Goal: Information Seeking & Learning: Learn about a topic

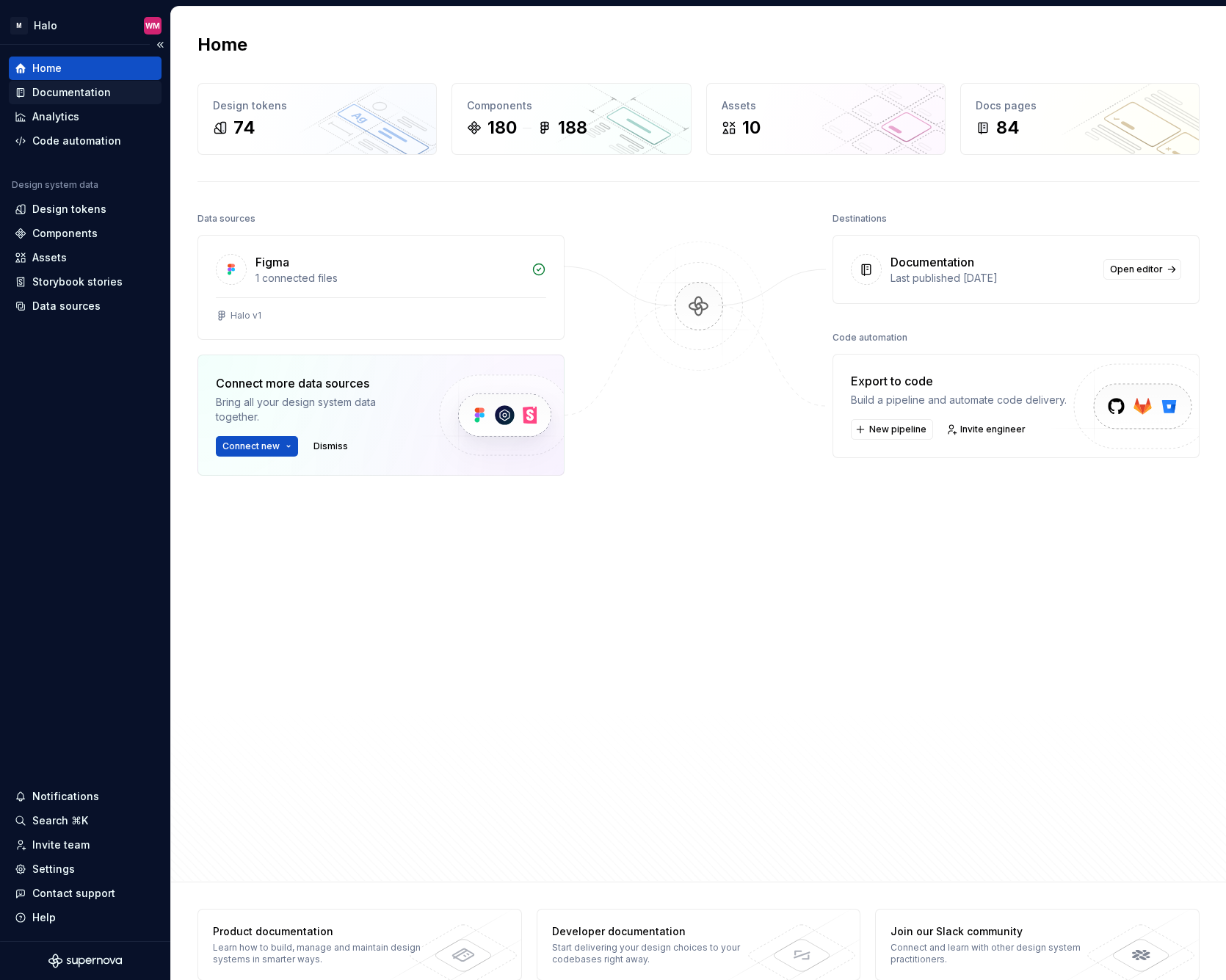
click at [76, 89] on div "Documentation" at bounding box center [72, 92] width 78 height 15
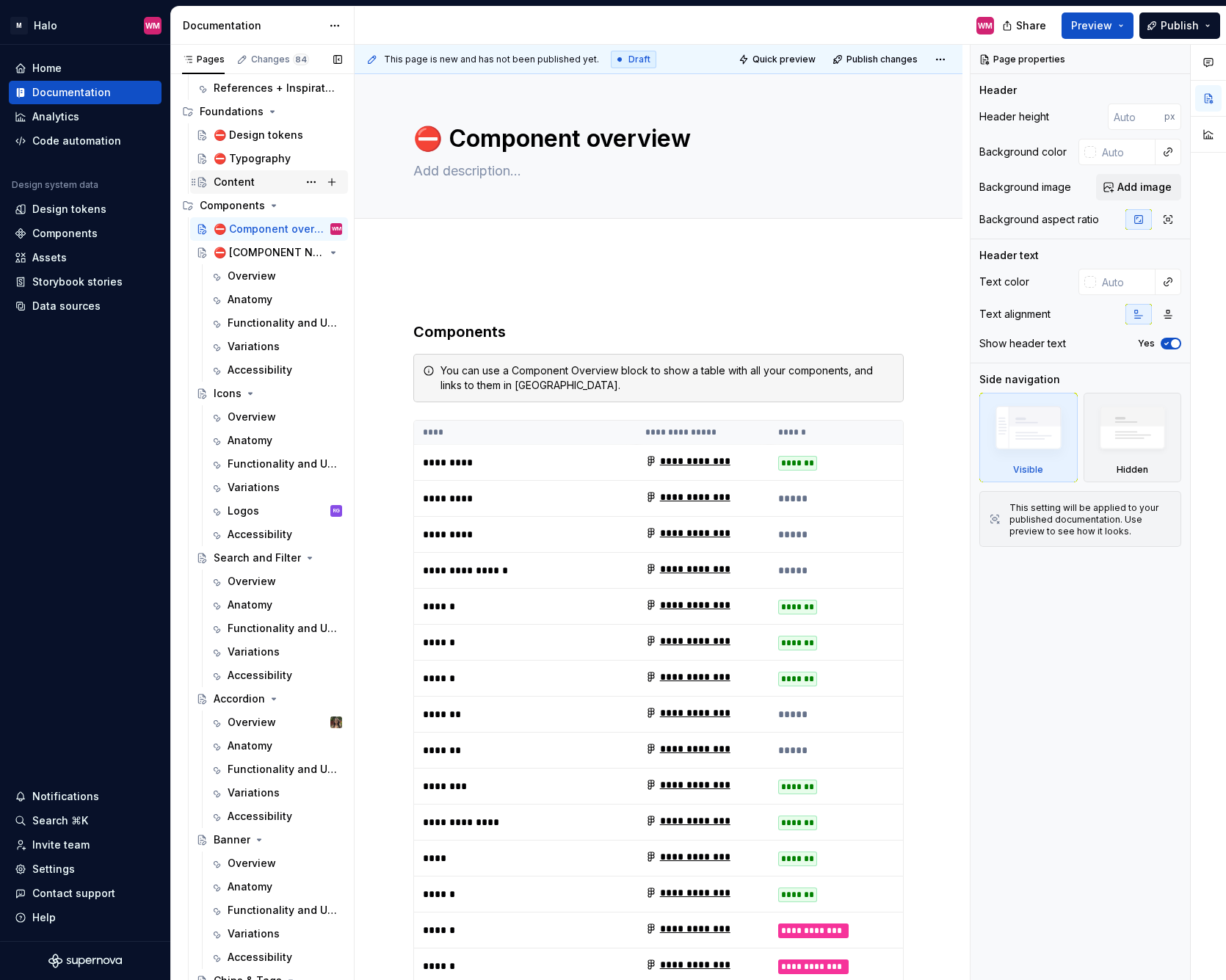
click at [238, 180] on div "Content" at bounding box center [233, 182] width 41 height 15
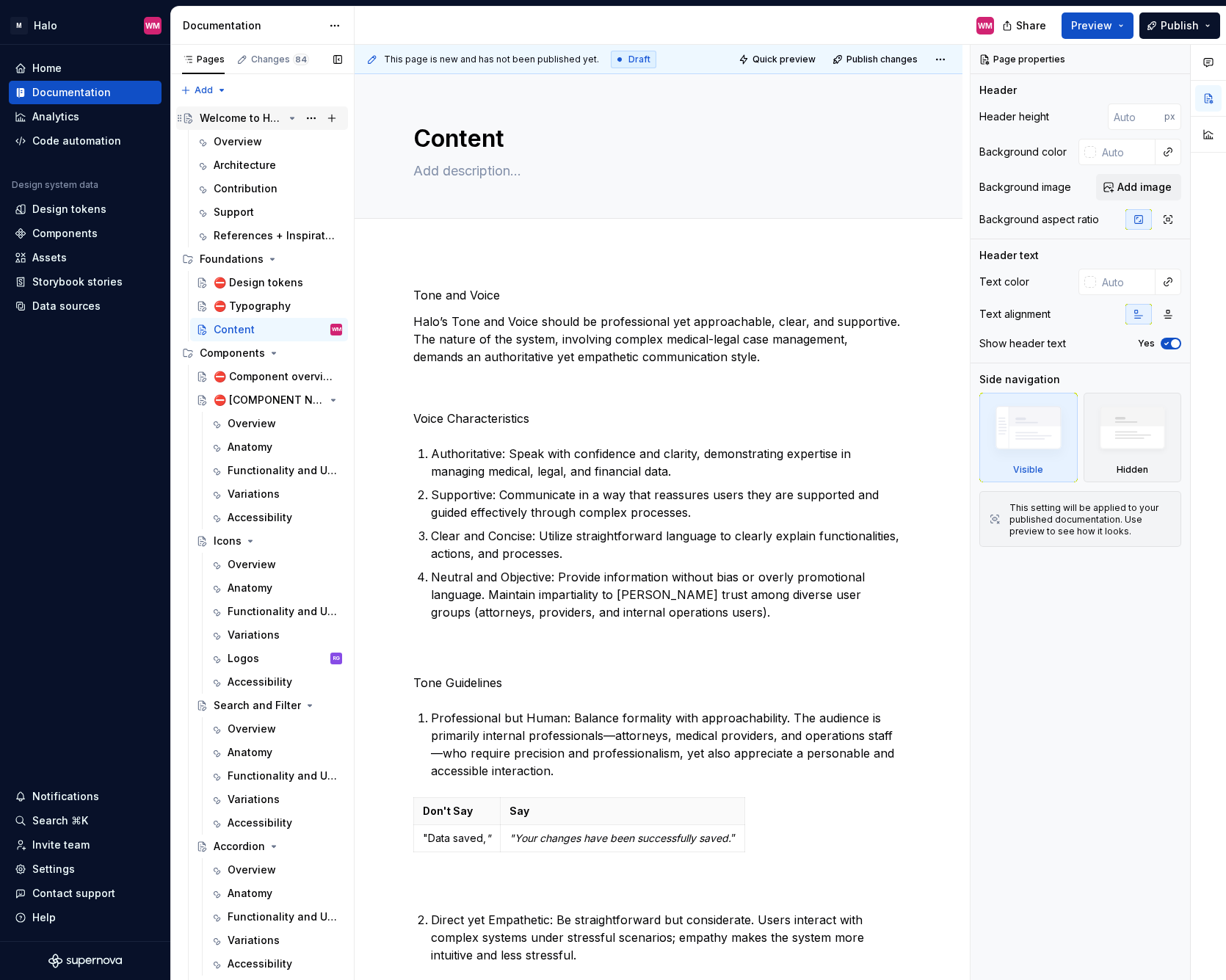
click at [243, 122] on div "Welcome to Halo" at bounding box center [242, 118] width 83 height 15
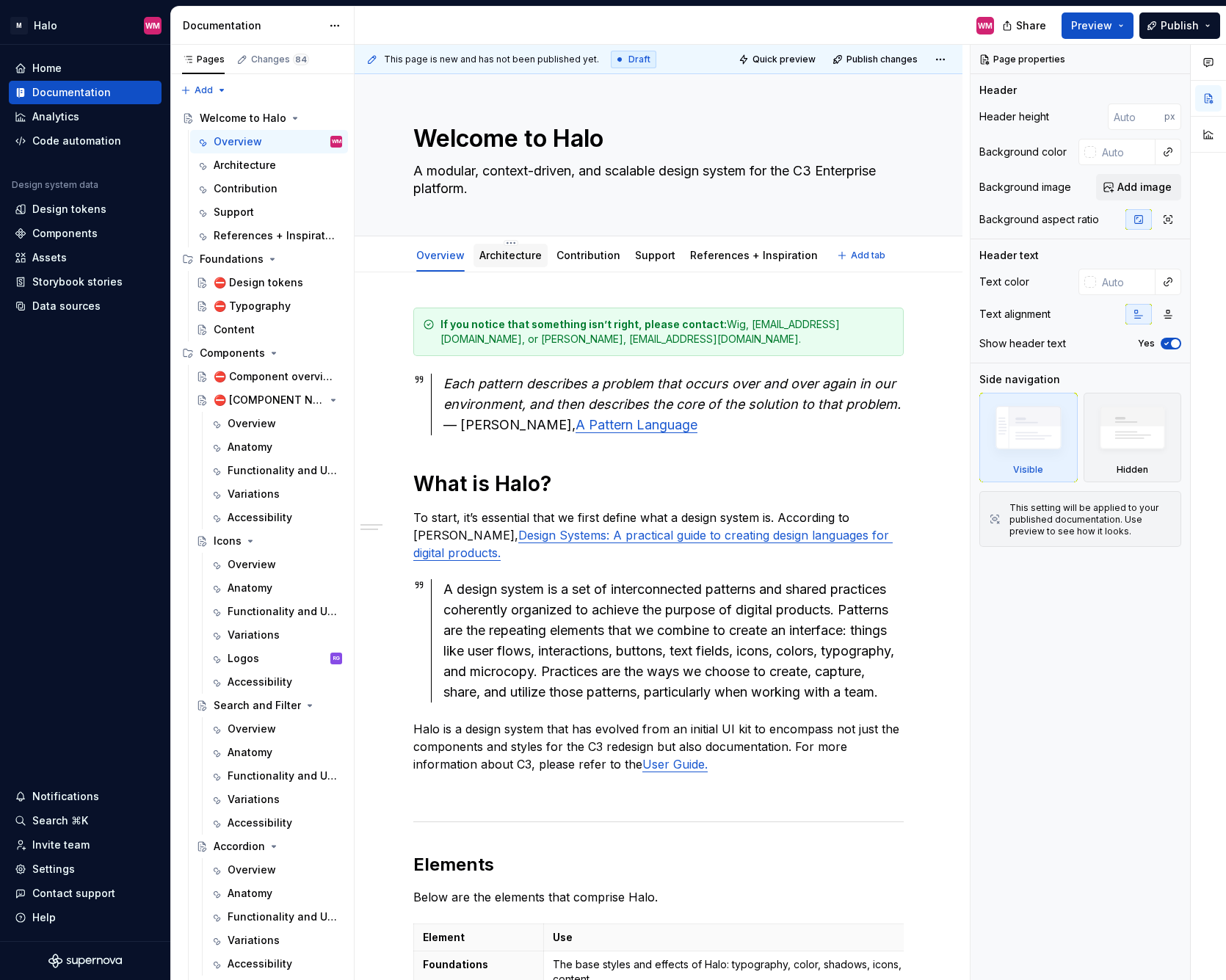
click at [510, 259] on link "Architecture" at bounding box center [510, 255] width 63 height 12
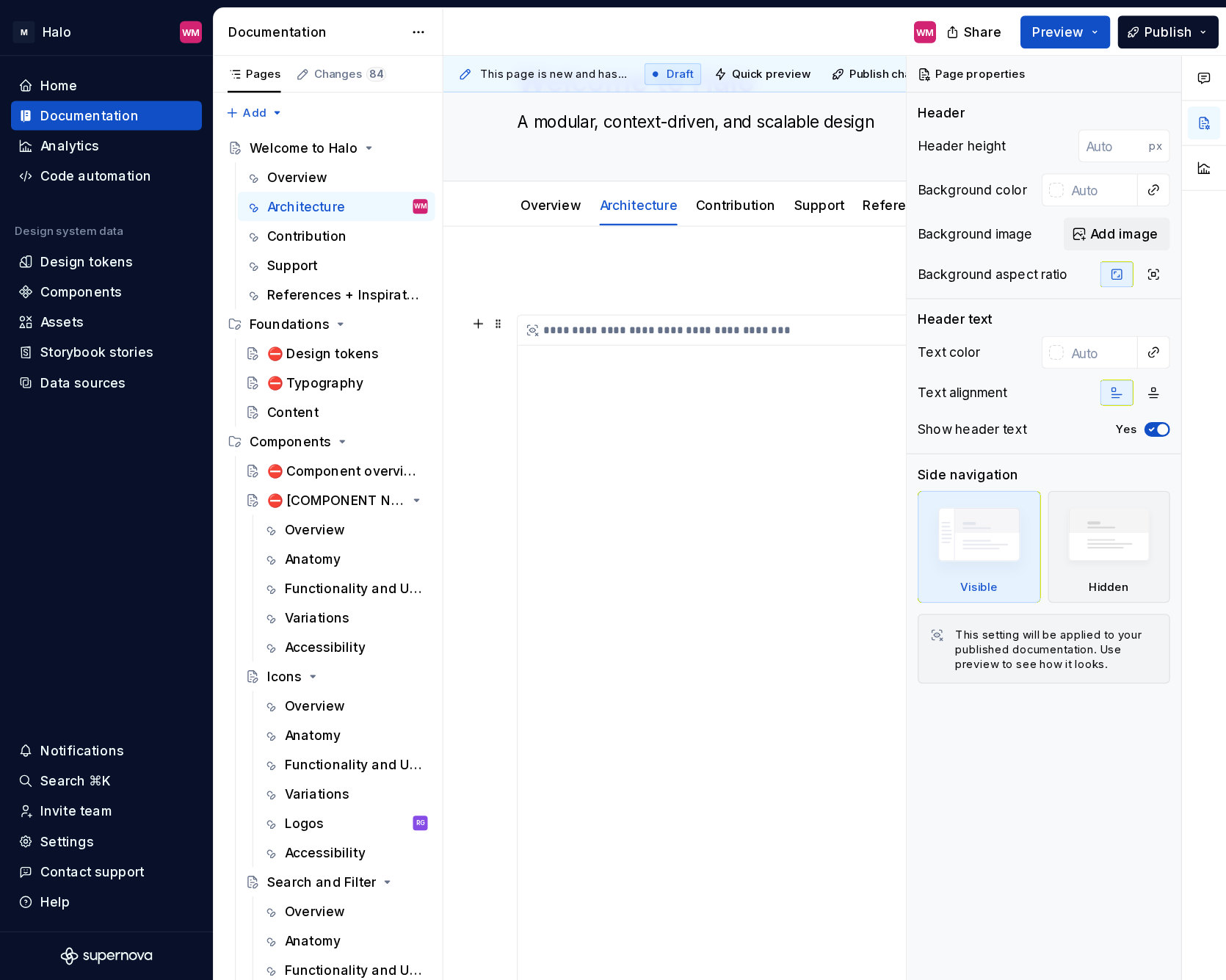
scroll to position [73, 0]
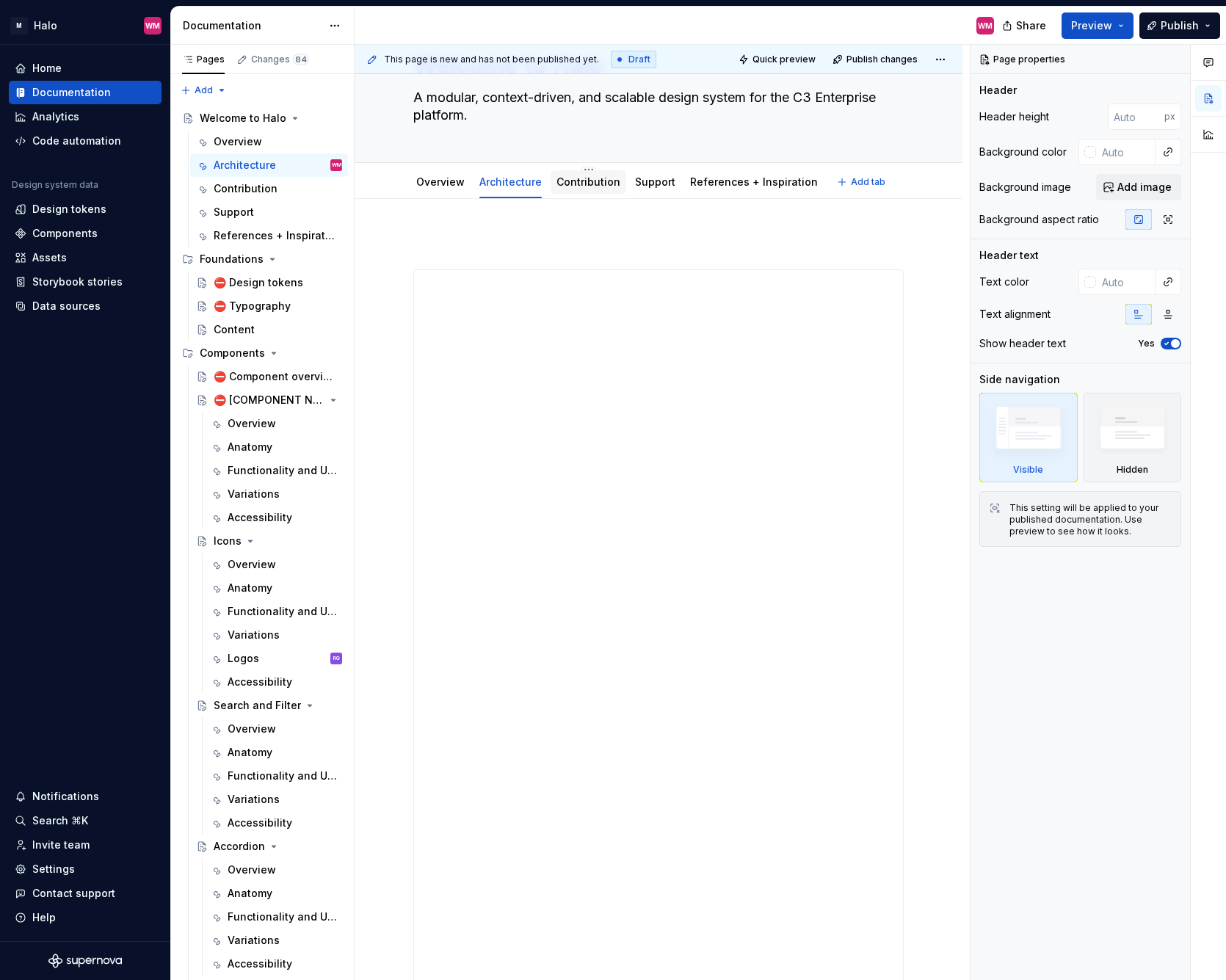
click at [603, 194] on div "Contribution" at bounding box center [588, 182] width 76 height 27
click at [589, 181] on link "Contribution" at bounding box center [588, 181] width 64 height 12
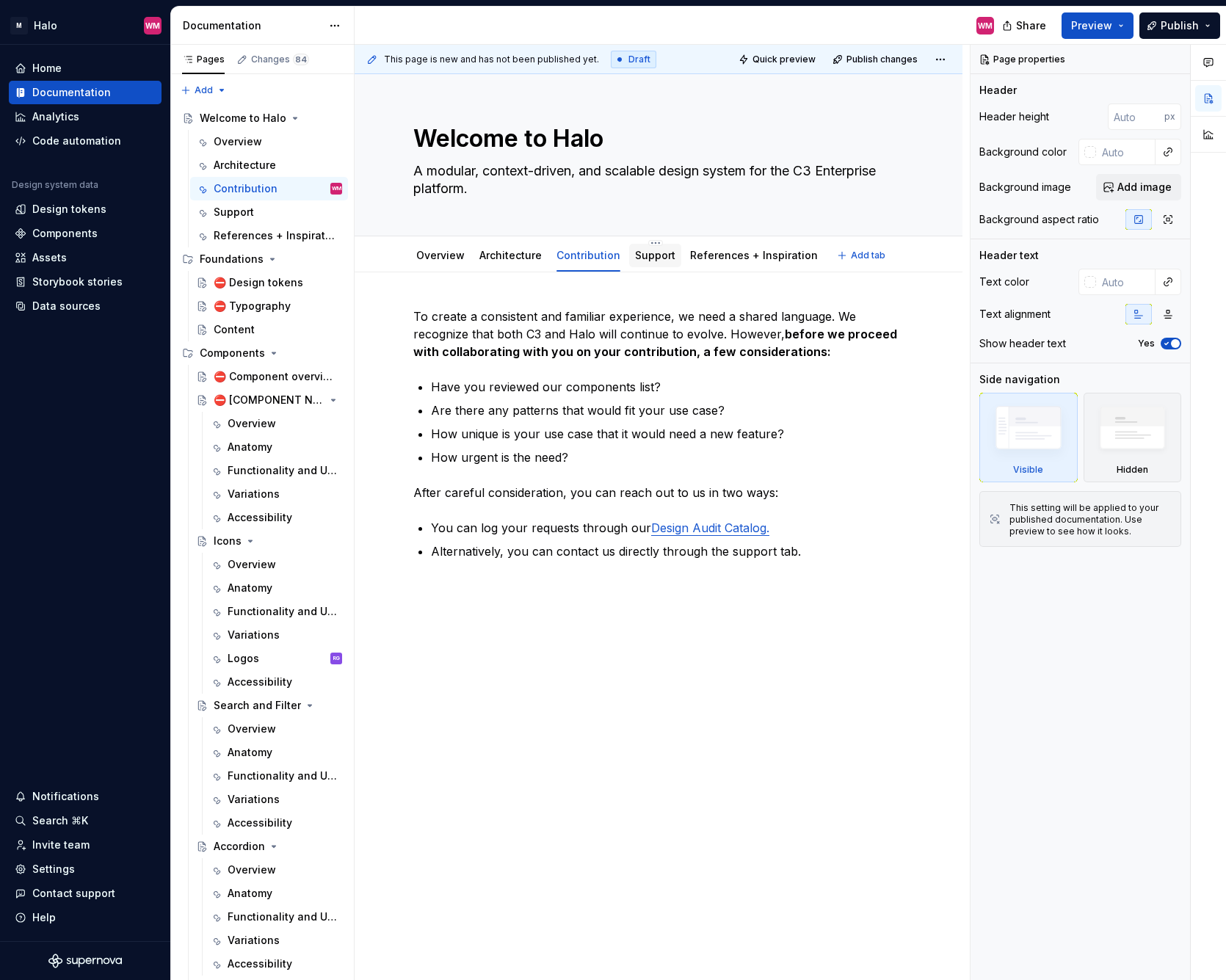
click at [657, 255] on link "Support" at bounding box center [655, 255] width 40 height 12
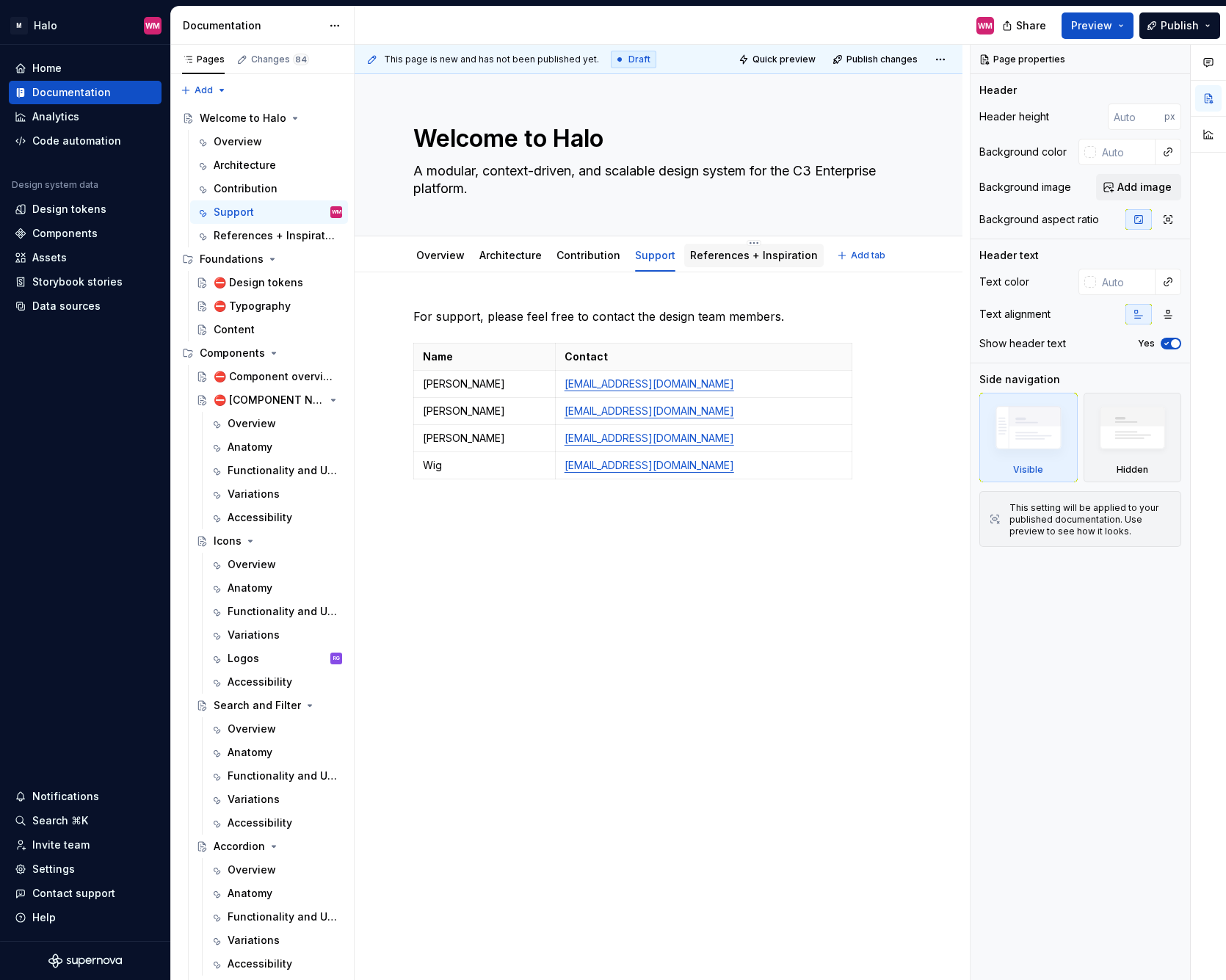
click at [768, 268] on div "References + Inspiration" at bounding box center [753, 256] width 139 height 27
click at [743, 262] on div "References + Inspiration" at bounding box center [753, 255] width 128 height 18
click at [729, 258] on link "References + Inspiration" at bounding box center [753, 255] width 128 height 12
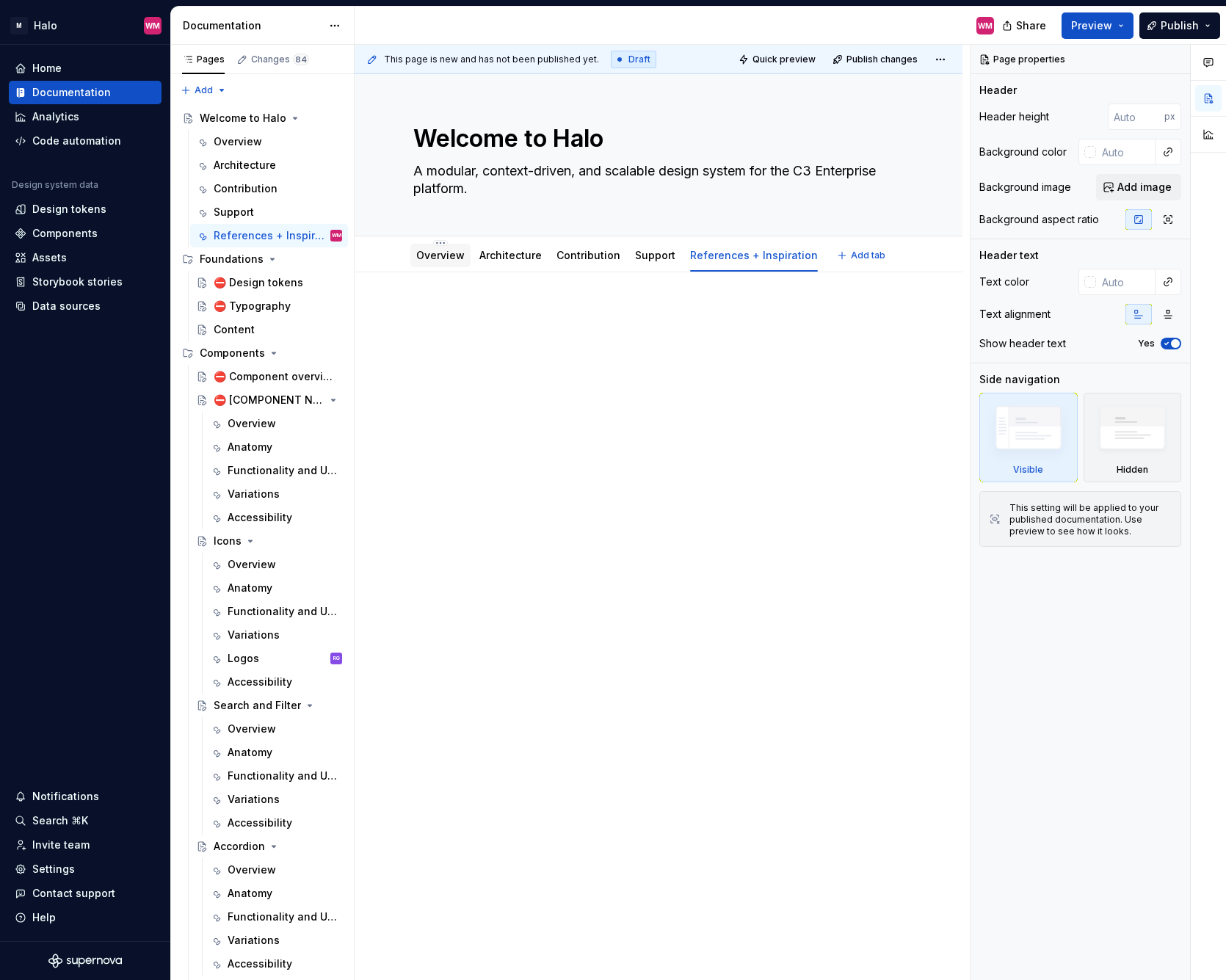
click at [438, 250] on link "Overview" at bounding box center [440, 255] width 48 height 12
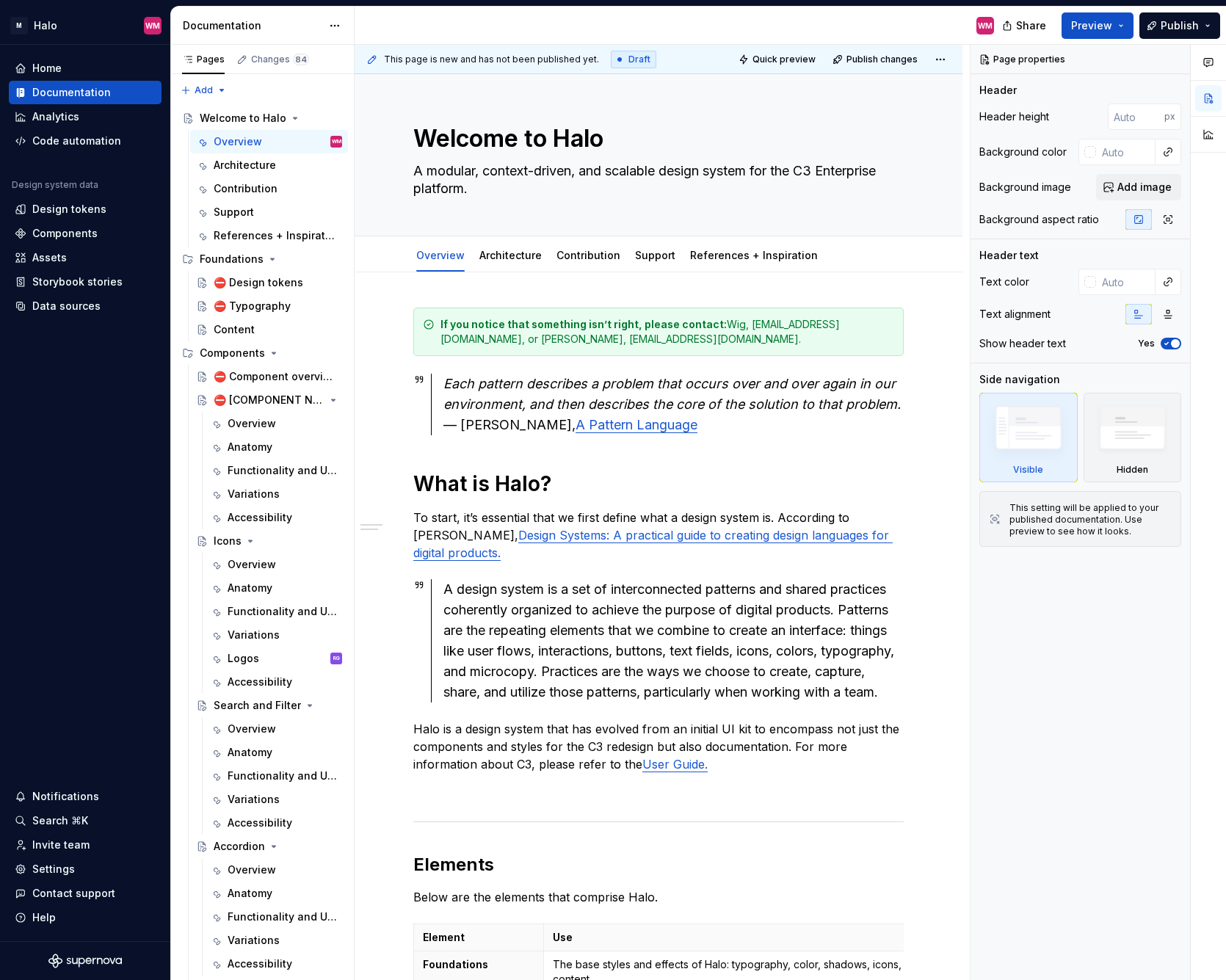
type textarea "*"
